Goal: Task Accomplishment & Management: Understand process/instructions

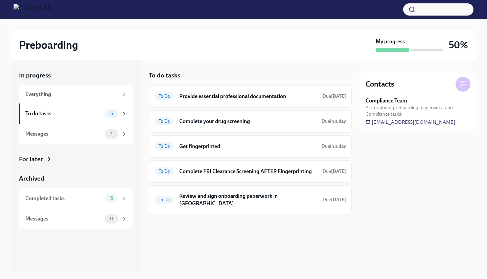
click at [217, 101] on div "To Do Provide essential professional documentation Due [DATE]" at bounding box center [249, 96] width 191 height 11
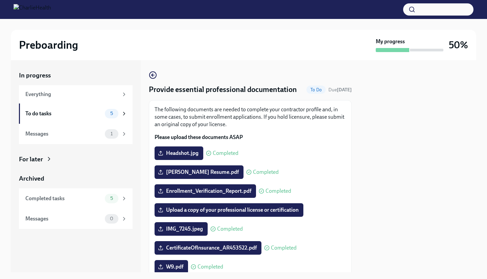
click at [151, 75] on icon "button" at bounding box center [153, 75] width 8 height 8
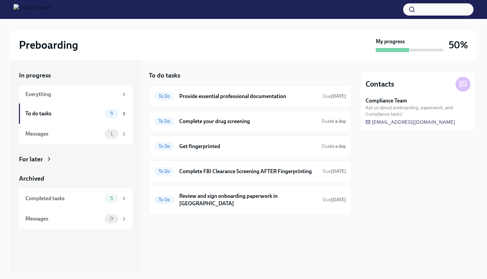
click at [231, 148] on h6 "Get fingerprinted" at bounding box center [247, 146] width 137 height 7
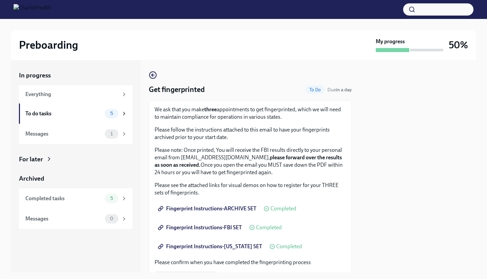
scroll to position [138, 0]
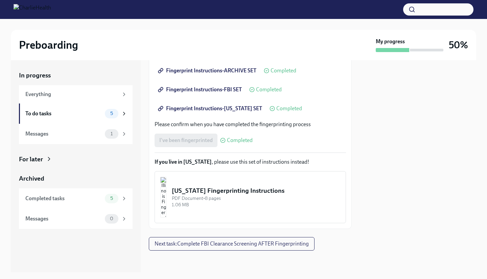
click at [222, 244] on span "Next task : Complete FBI Clearance Screening AFTER Fingerprinting" at bounding box center [231, 243] width 154 height 7
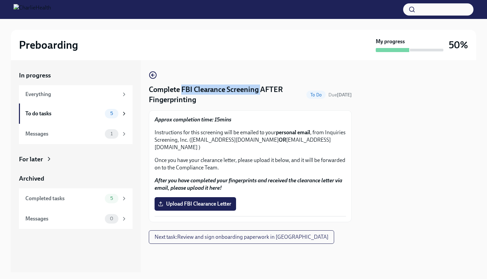
drag, startPoint x: 182, startPoint y: 87, endPoint x: 261, endPoint y: 93, distance: 79.6
click at [261, 93] on h4 "Complete FBI Clearance Screening AFTER Fingerprinting" at bounding box center [226, 94] width 155 height 20
copy h4 "FBI Clearance Screening"
click at [153, 77] on icon "button" at bounding box center [153, 75] width 8 height 8
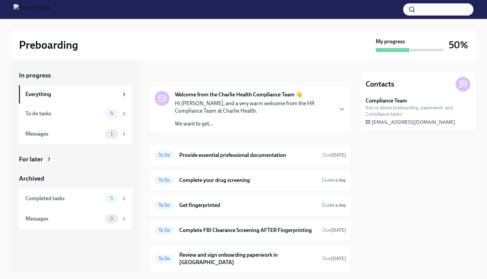
scroll to position [22, 0]
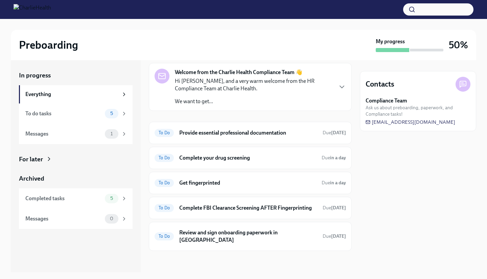
click at [243, 242] on h6 "Review and sign onboarding paperwork in [GEOGRAPHIC_DATA]" at bounding box center [248, 236] width 138 height 15
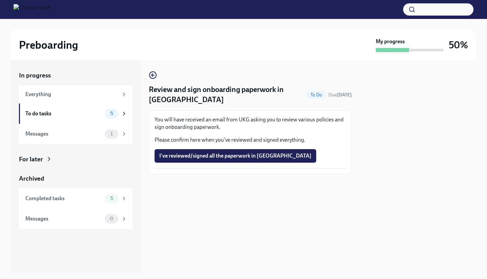
click at [227, 159] on span "I've reviewed/signed all the paperwork in [GEOGRAPHIC_DATA]" at bounding box center [235, 155] width 152 height 7
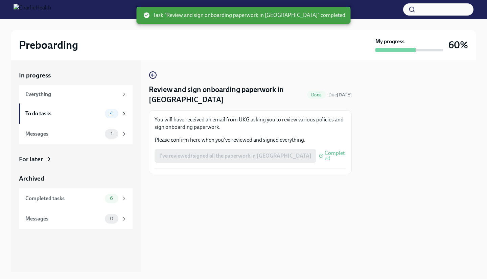
click at [154, 76] on icon "button" at bounding box center [153, 75] width 8 height 8
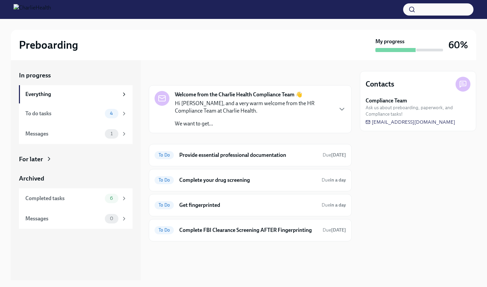
click at [370, 224] on div "Contacts Compliance Team Ask us about preboarding, paperwork, and Compliance ta…" at bounding box center [418, 170] width 116 height 220
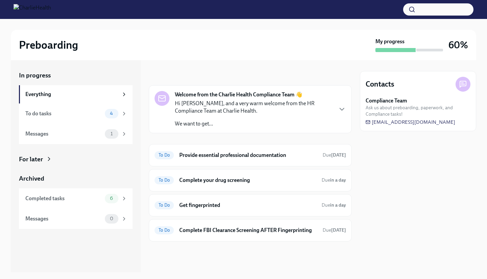
click at [364, 240] on div "Contacts Compliance Team Ask us about preboarding, paperwork, and Compliance ta…" at bounding box center [418, 166] width 116 height 212
